Goal: Transaction & Acquisition: Subscribe to service/newsletter

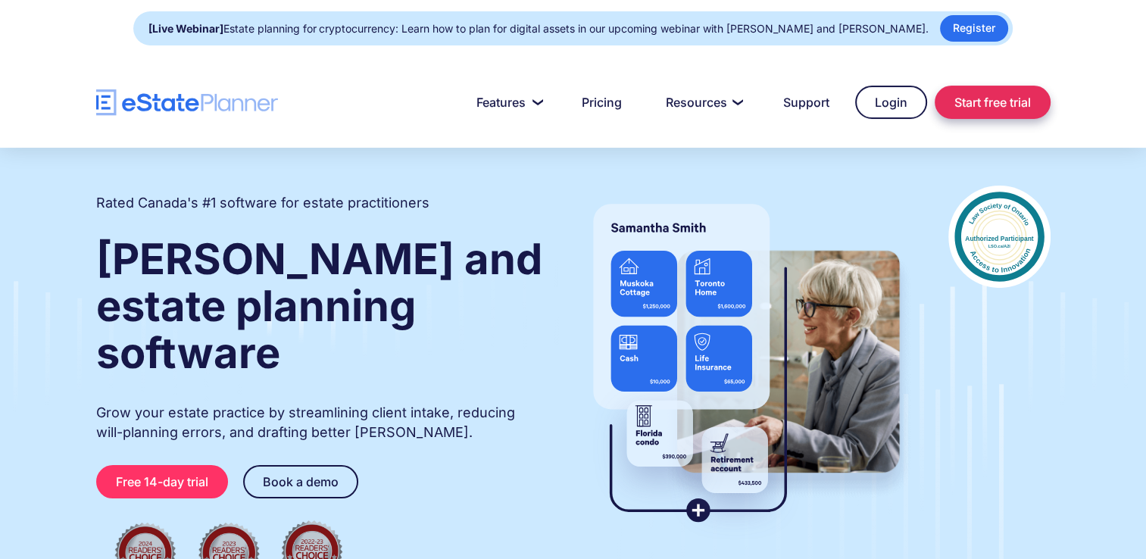
click at [988, 93] on link "Start free trial" at bounding box center [993, 102] width 116 height 33
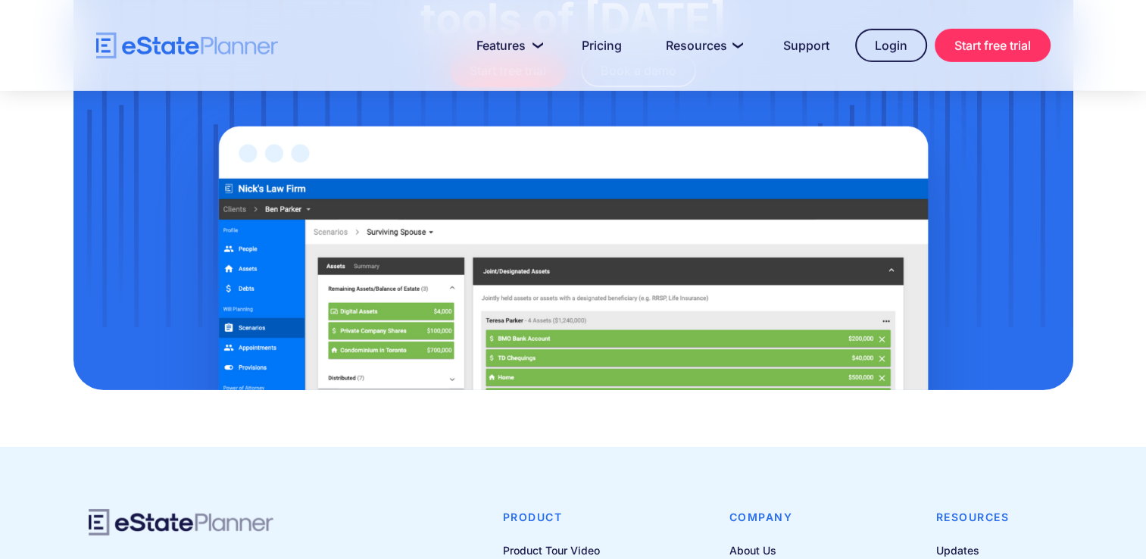
scroll to position [5068, 0]
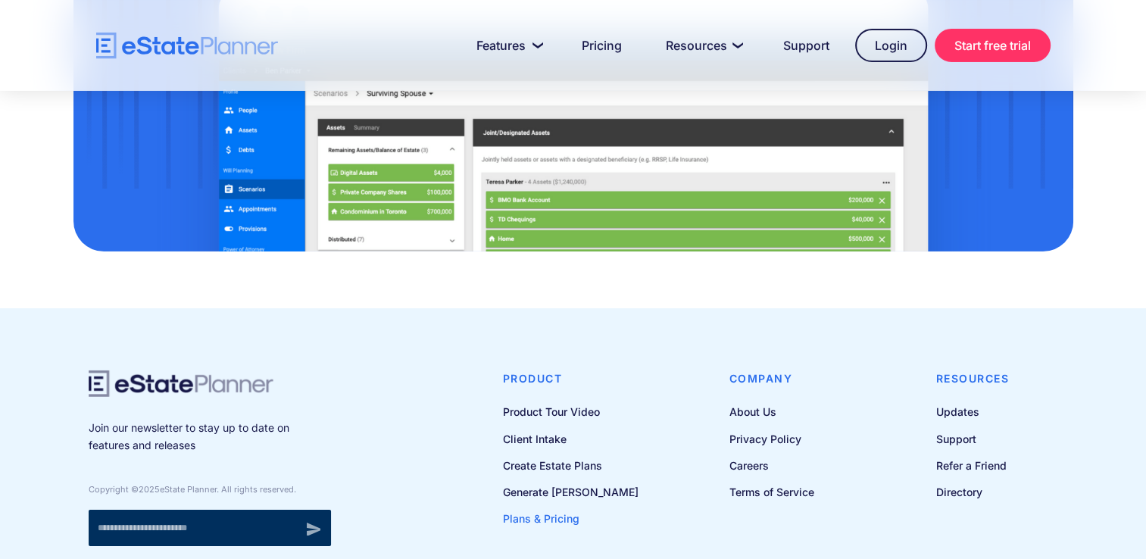
click at [564, 509] on link "Plans & Pricing" at bounding box center [571, 518] width 136 height 19
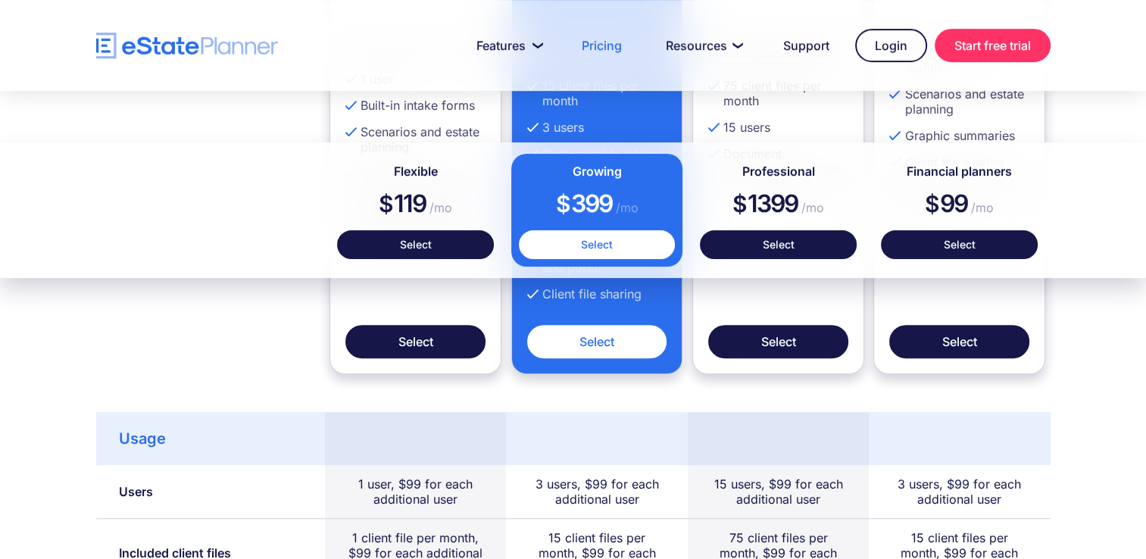
scroll to position [706, 0]
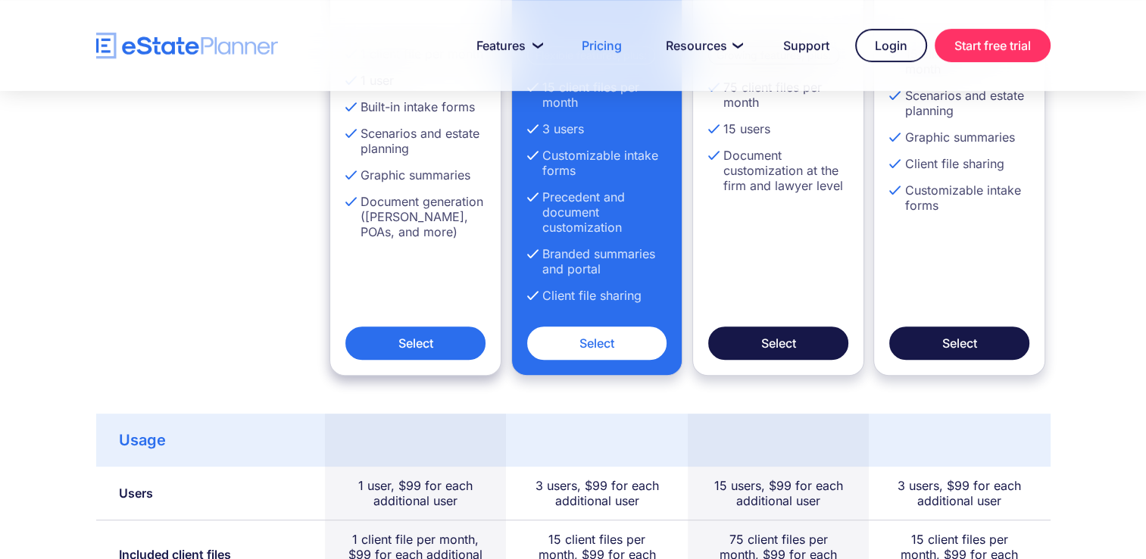
click at [412, 339] on link "Select" at bounding box center [415, 342] width 140 height 33
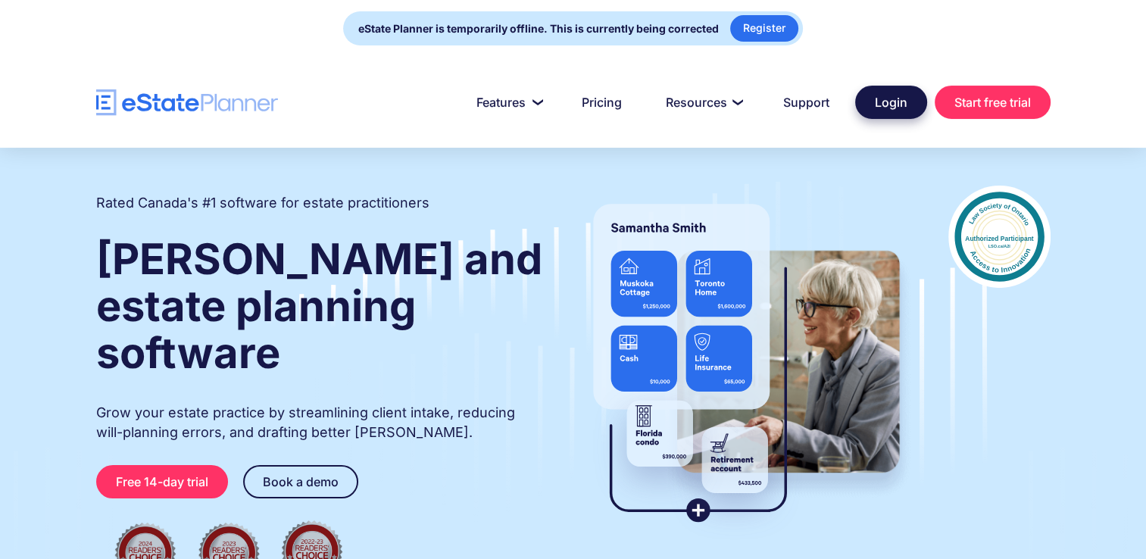
click at [894, 103] on link "Login" at bounding box center [891, 102] width 72 height 33
